Goal: Task Accomplishment & Management: Complete application form

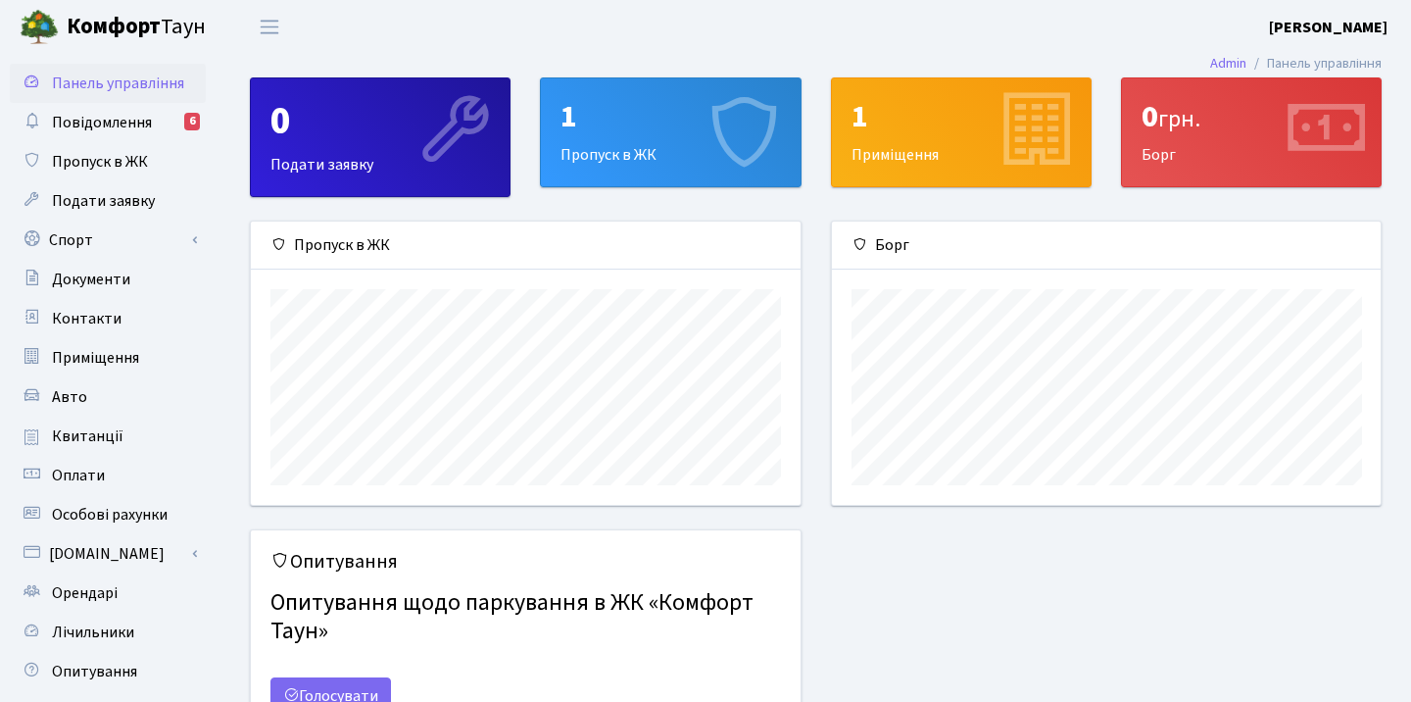
scroll to position [283, 549]
click at [629, 125] on div "1" at bounding box center [671, 116] width 220 height 37
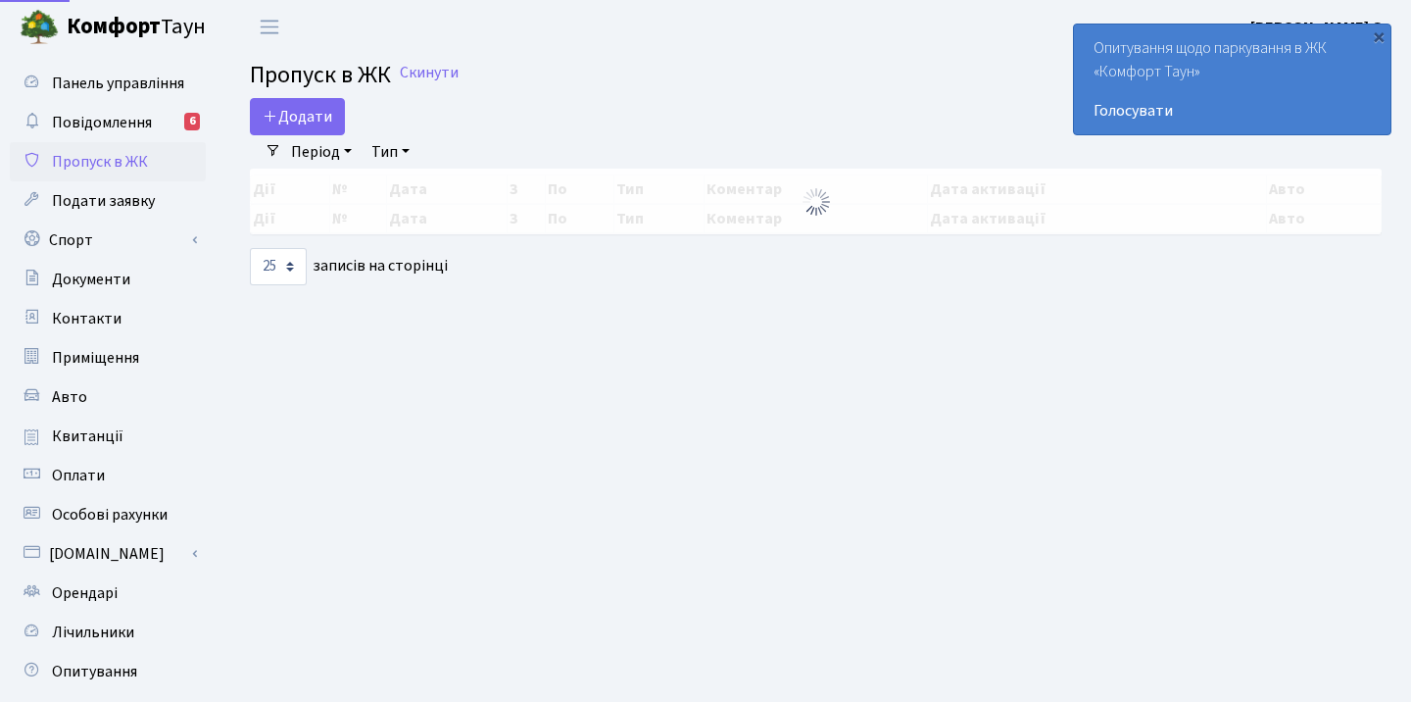
select select "25"
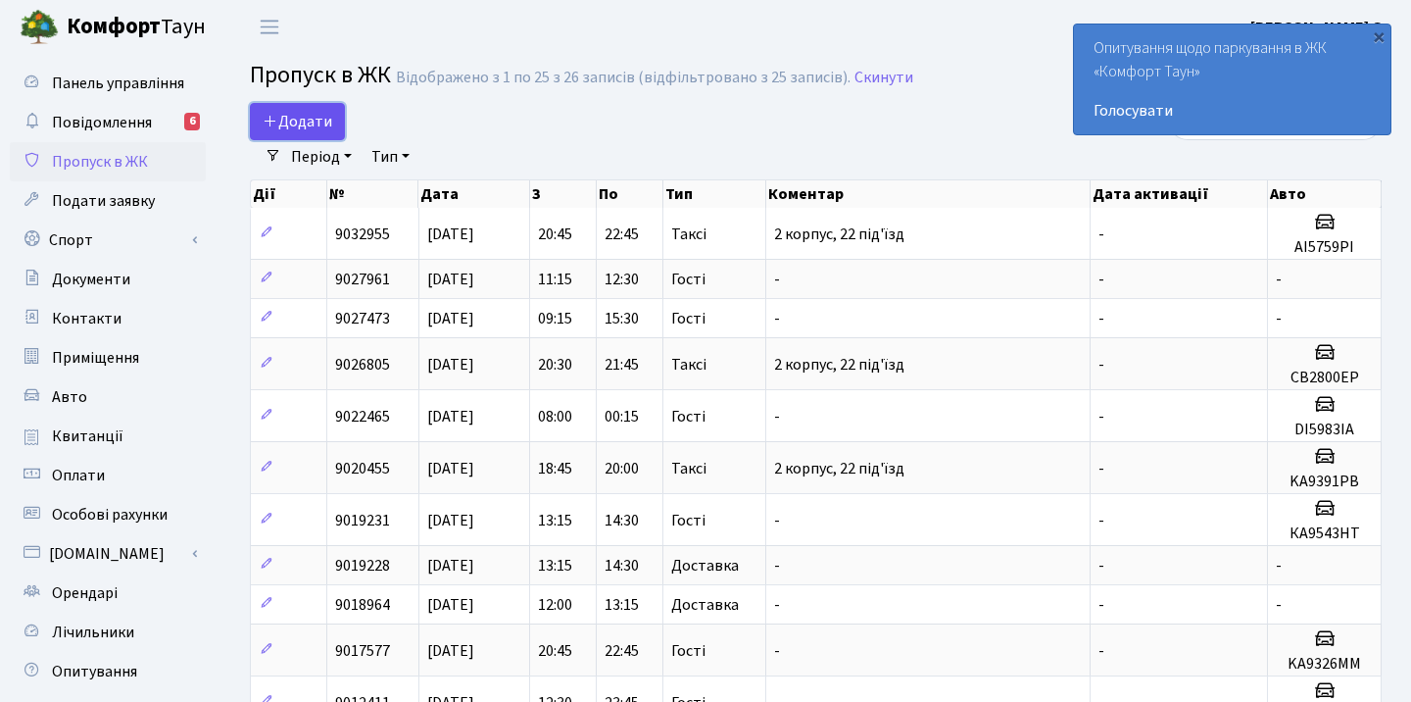
click at [315, 121] on span "Додати" at bounding box center [298, 122] width 70 height 22
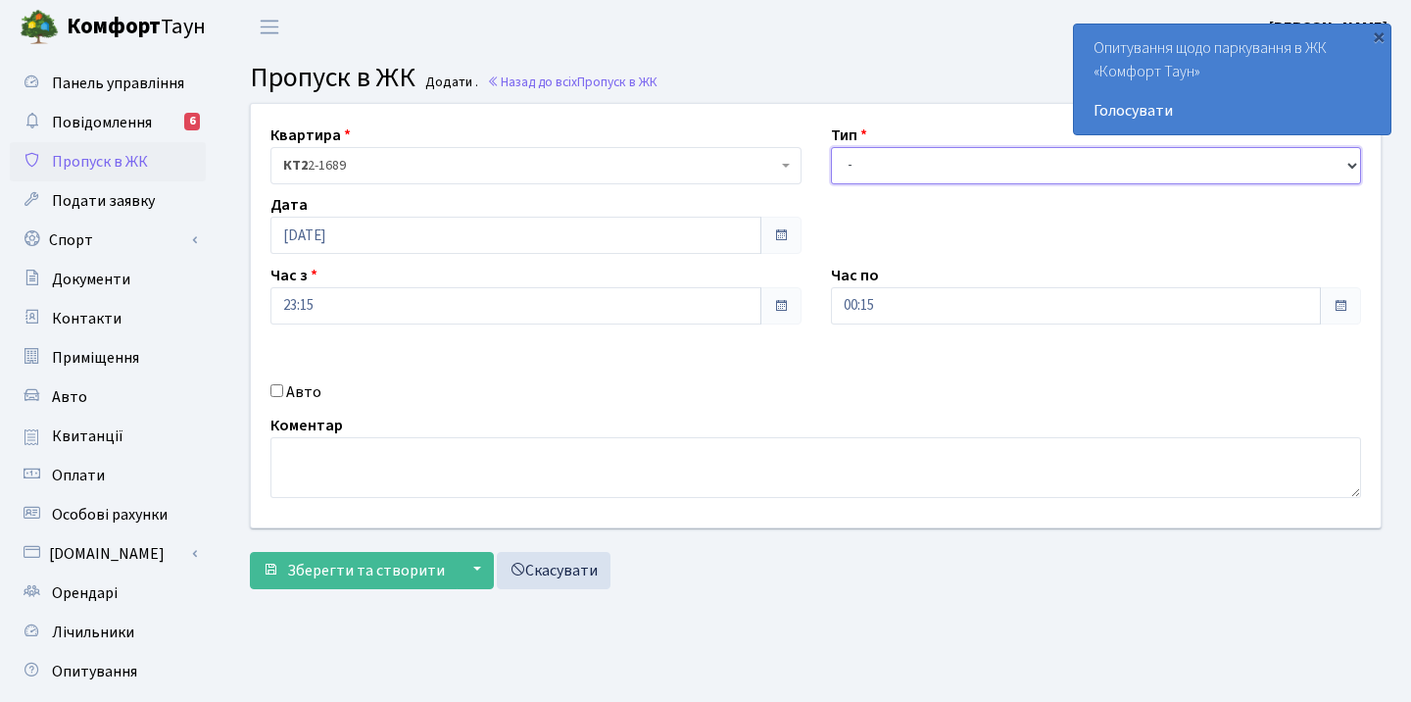
click at [877, 162] on select "- Доставка Таксі Гості Сервіс" at bounding box center [1096, 165] width 531 height 37
select select "2"
click at [279, 388] on input "Авто" at bounding box center [277, 390] width 13 height 13
checkbox input "true"
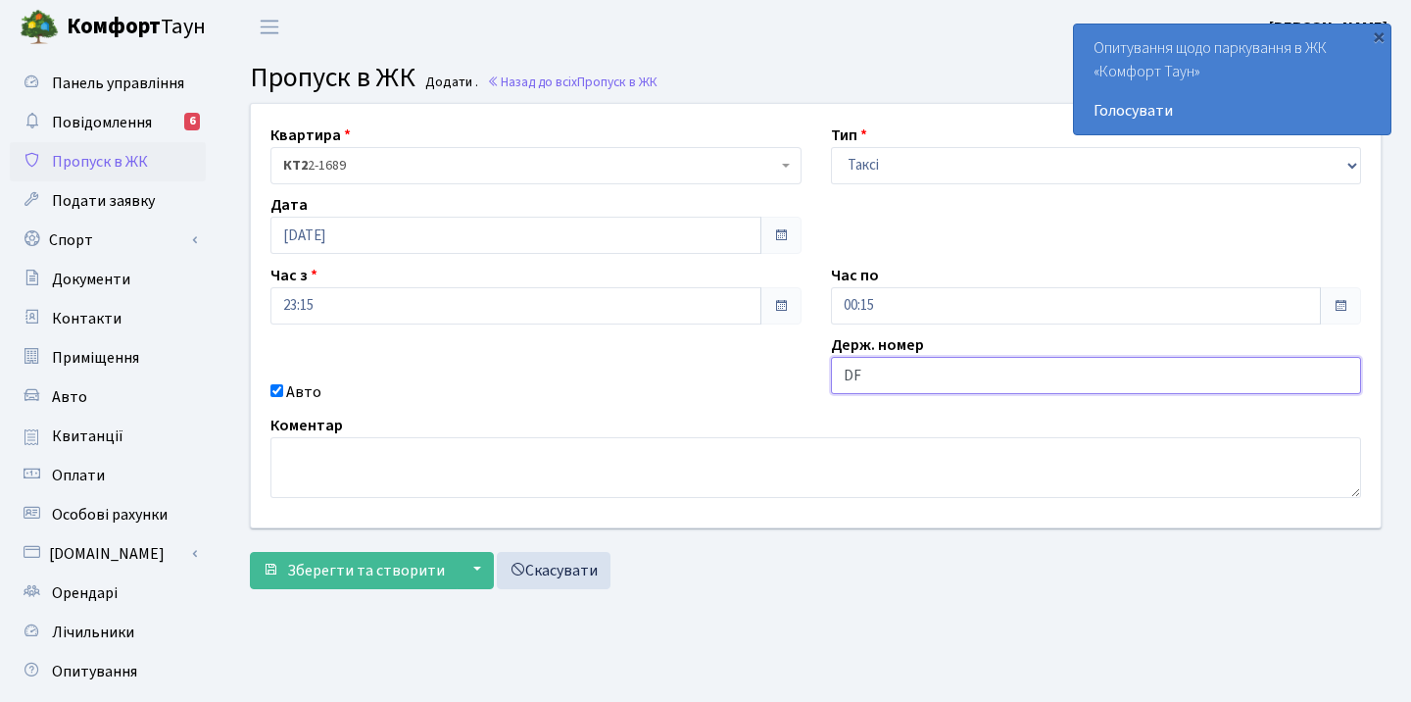
type input "D"
type input "BA9851HE"
click at [699, 351] on div "Квартира <b>КТ2</b>&nbsp;&nbsp;&nbsp;2-1689 КТ2 2-1689 Тип - Доставка Таксі Гос…" at bounding box center [816, 315] width 1160 height 423
click at [753, 368] on div "Квартира <b>КТ2</b>&nbsp;&nbsp;&nbsp;2-1689 КТ2 2-1689 Тип - Доставка Таксі Гос…" at bounding box center [816, 315] width 1160 height 423
click at [356, 577] on span "Зберегти та створити" at bounding box center [366, 571] width 158 height 22
